Goal: Find contact information: Find contact information

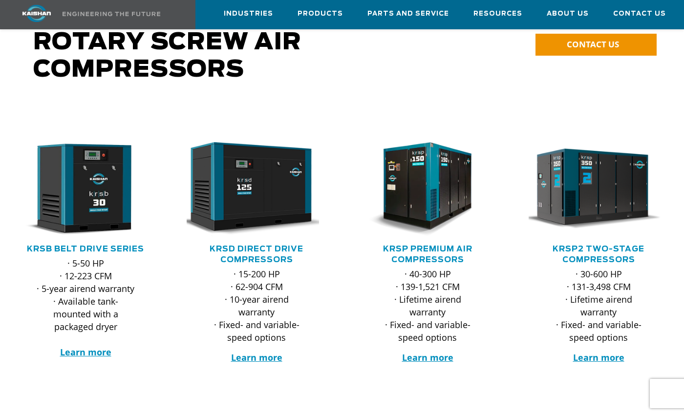
scroll to position [89, 0]
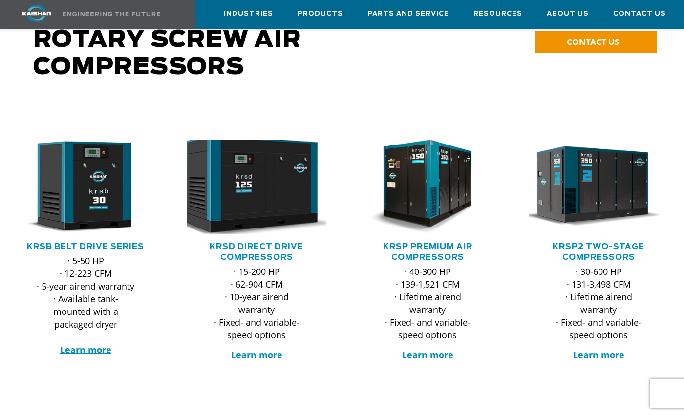
click at [255, 173] on img at bounding box center [249, 187] width 154 height 104
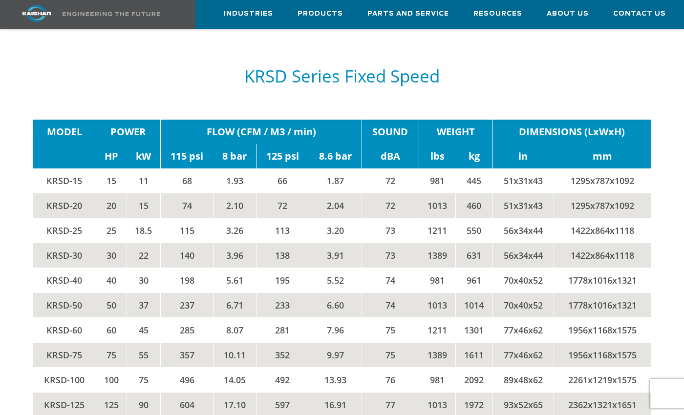
scroll to position [1425, 0]
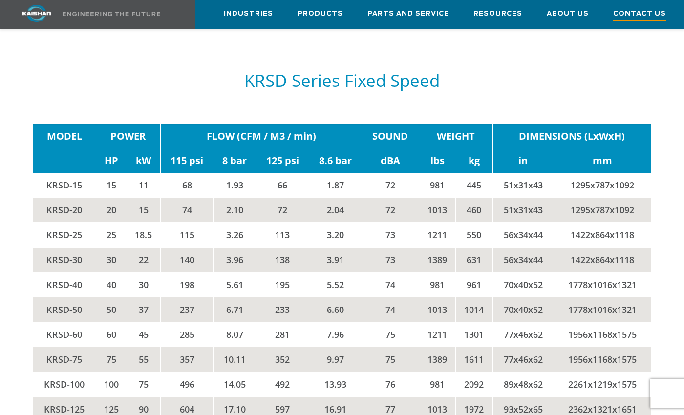
click at [641, 12] on span "Contact Us" at bounding box center [639, 14] width 53 height 13
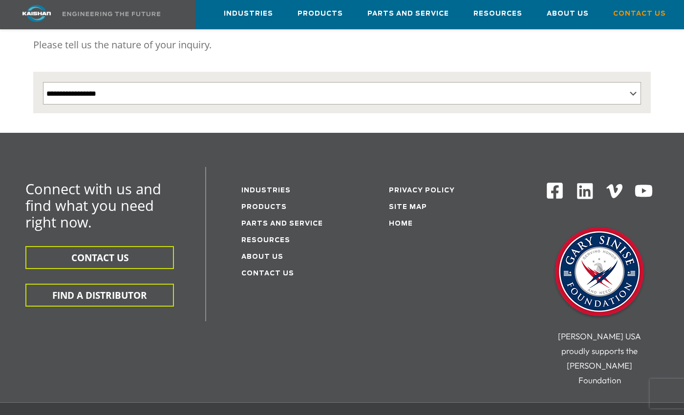
scroll to position [217, 0]
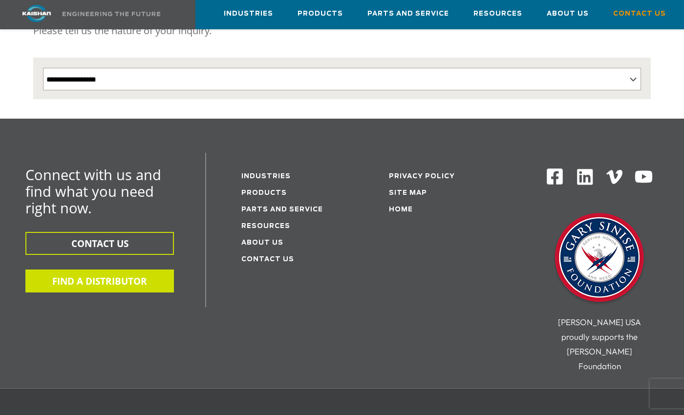
click at [86, 270] on button "FIND A DISTRIBUTOR" at bounding box center [99, 281] width 148 height 23
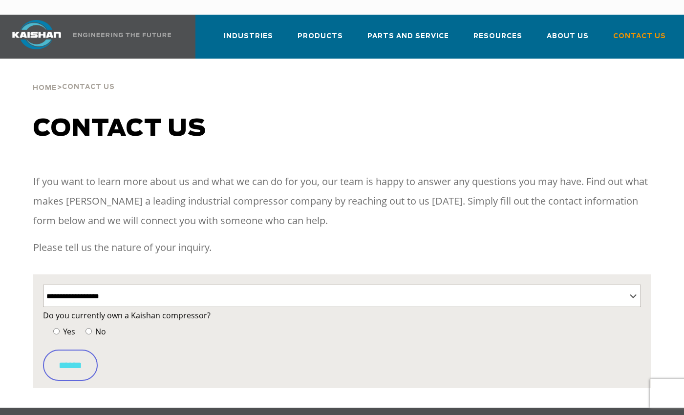
select select "**********"
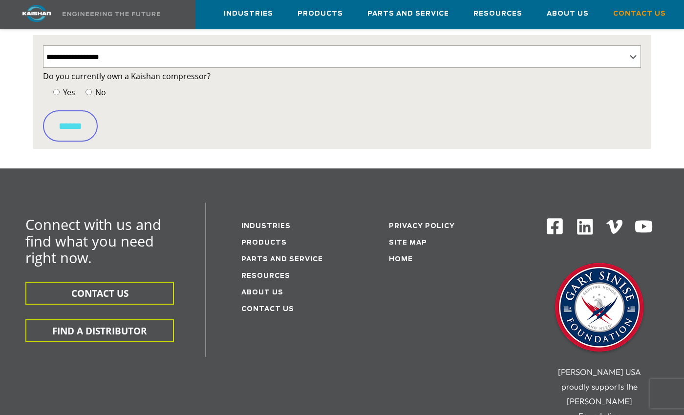
scroll to position [241, 0]
